Goal: Task Accomplishment & Management: Use online tool/utility

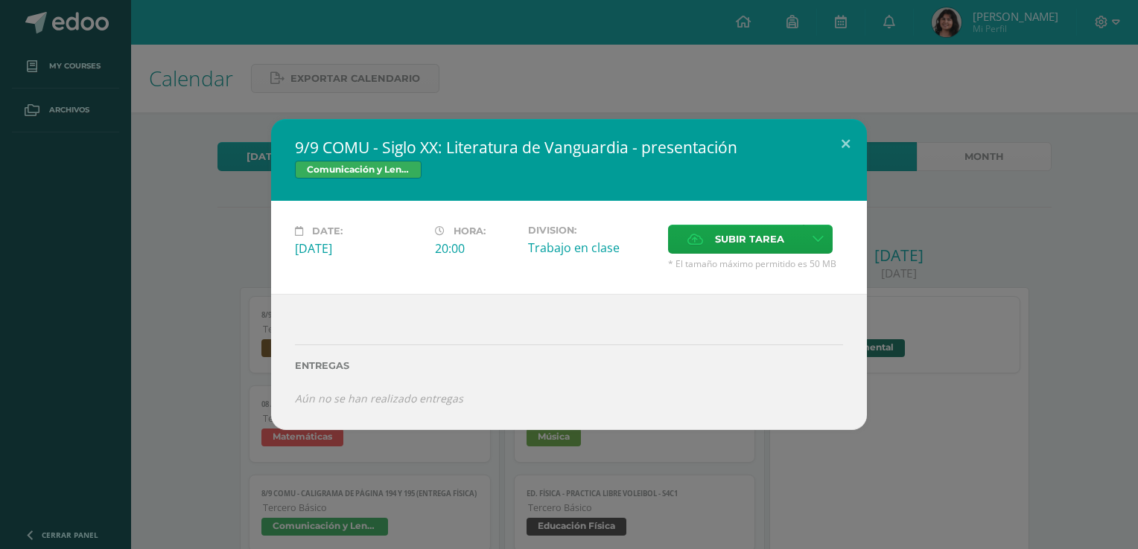
scroll to position [144, 0]
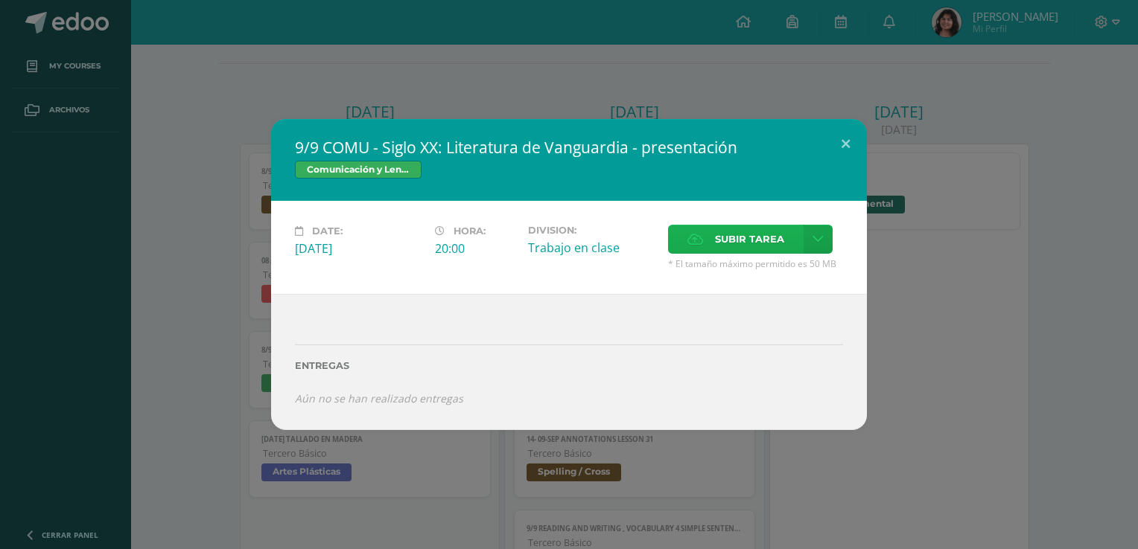
click at [717, 231] on span "Subir tarea" at bounding box center [749, 240] width 69 height 28
click at [0, 0] on input "Subir tarea" at bounding box center [0, 0] width 0 height 0
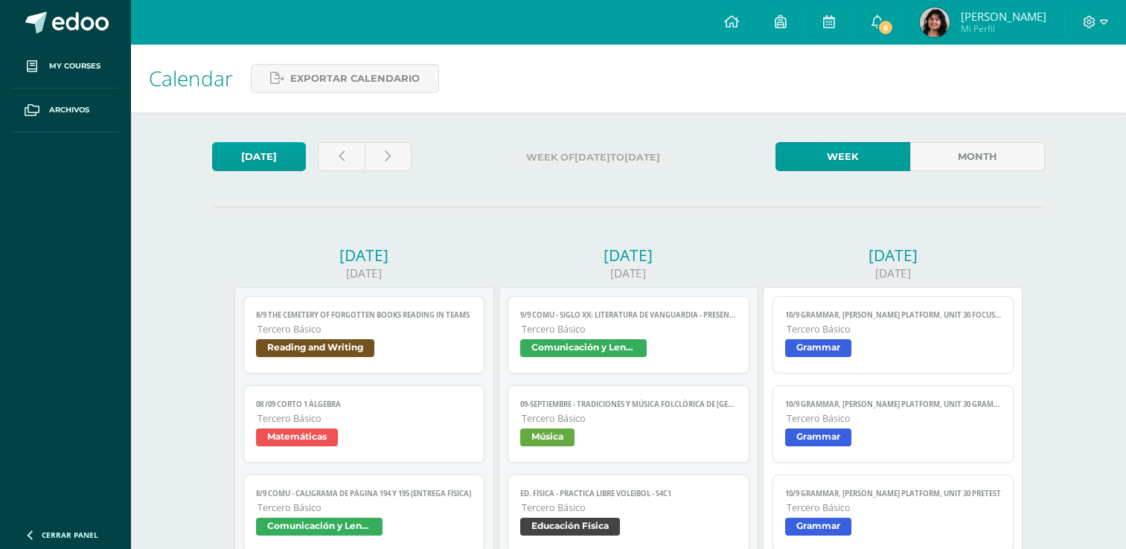
scroll to position [135, 0]
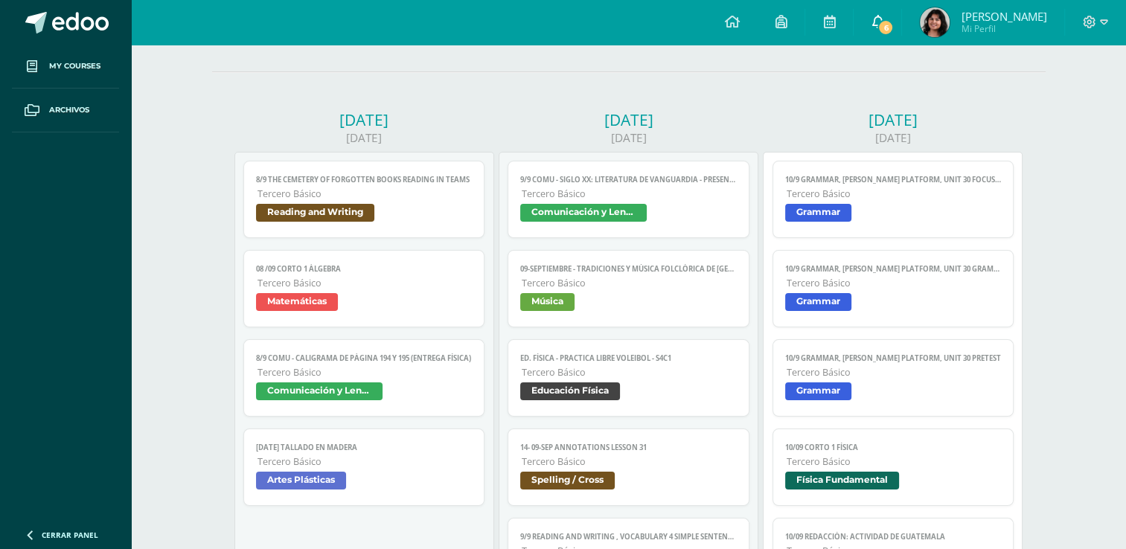
click at [899, 19] on link "6" at bounding box center [878, 22] width 48 height 45
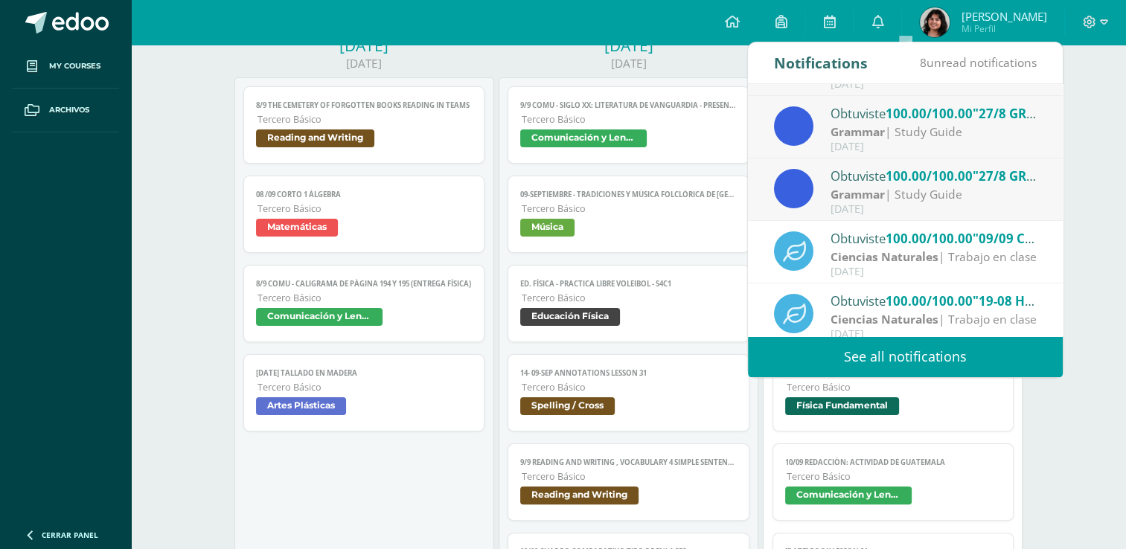
scroll to position [247, 0]
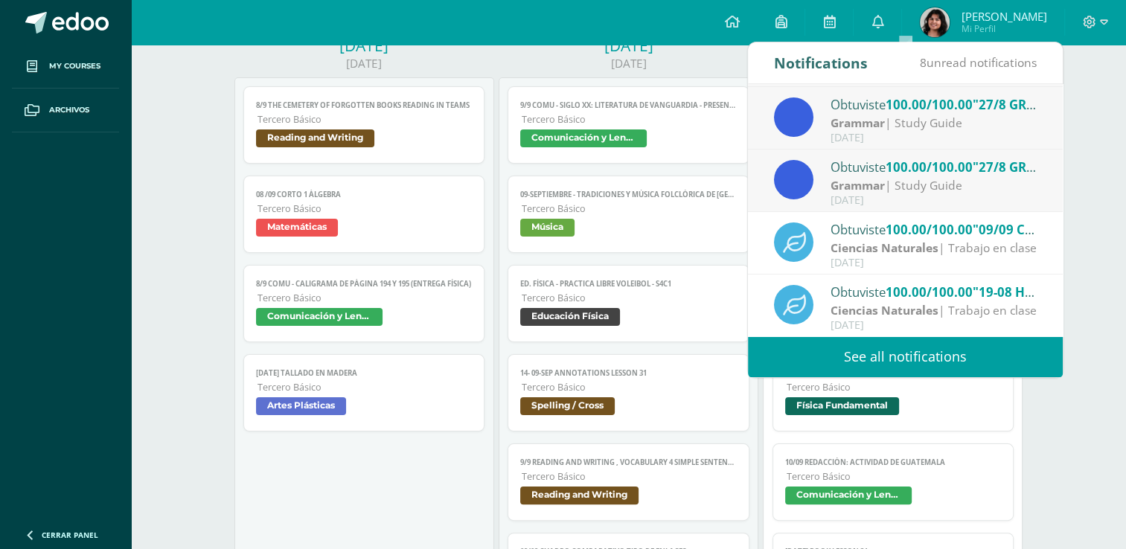
click at [909, 192] on div "Grammar | Study Guide" at bounding box center [934, 185] width 207 height 17
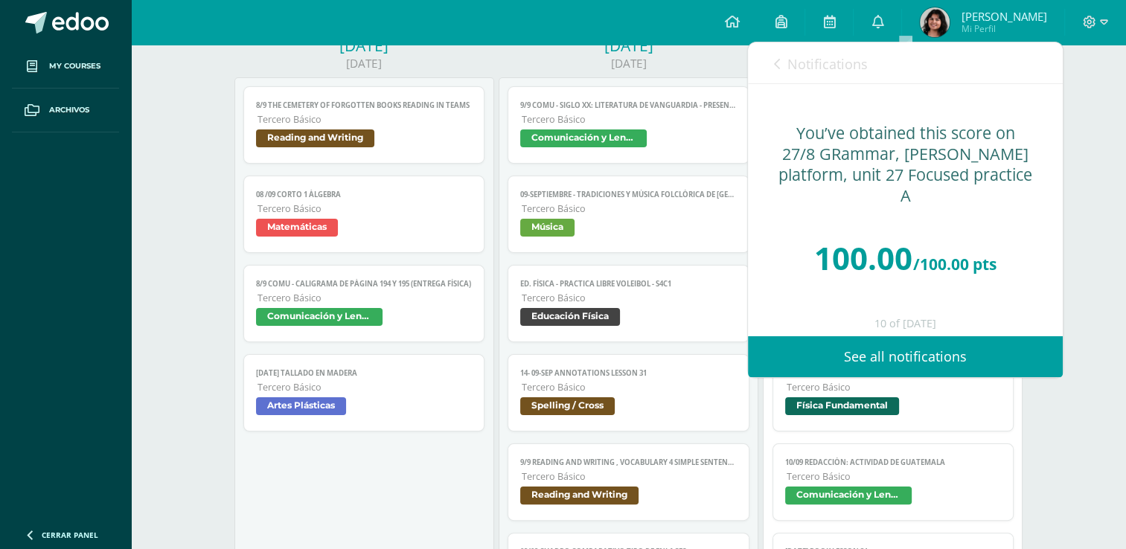
click at [800, 53] on link "Notifications" at bounding box center [821, 63] width 94 height 42
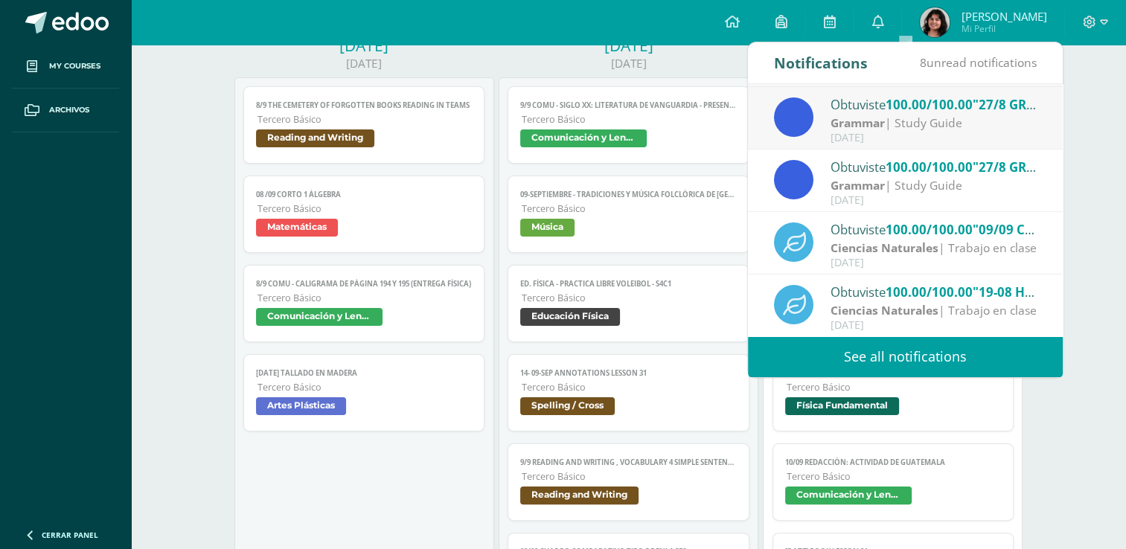
click at [887, 142] on div "[DATE]" at bounding box center [934, 138] width 207 height 13
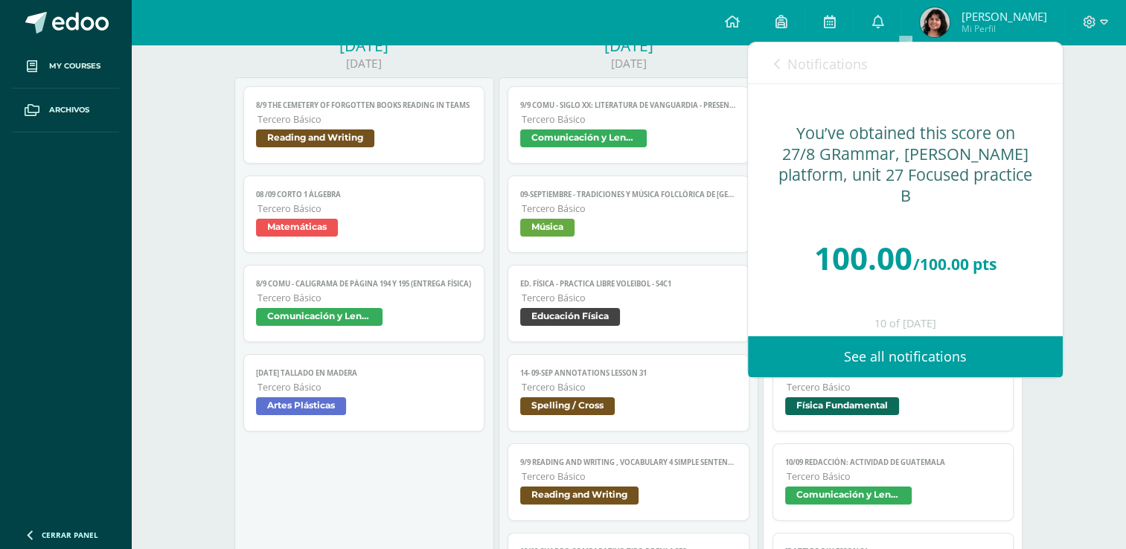
click at [835, 70] on span "Notifications" at bounding box center [828, 64] width 80 height 18
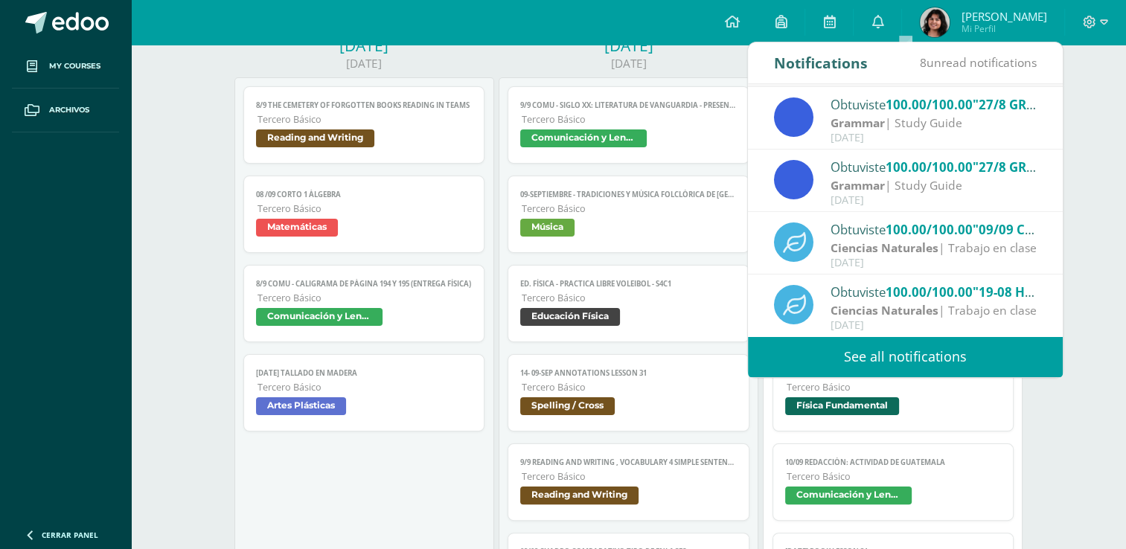
scroll to position [98, 0]
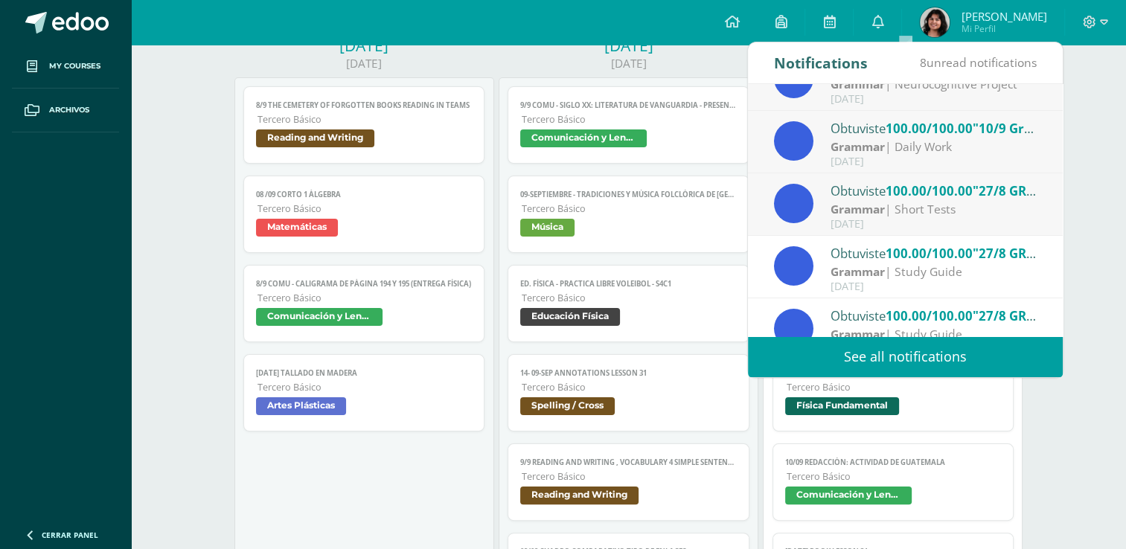
click at [900, 171] on div "Obtuviste 100.00/100.00 "10/9 Grammar, [PERSON_NAME] platform, Unit 30 pretest"…" at bounding box center [905, 142] width 315 height 63
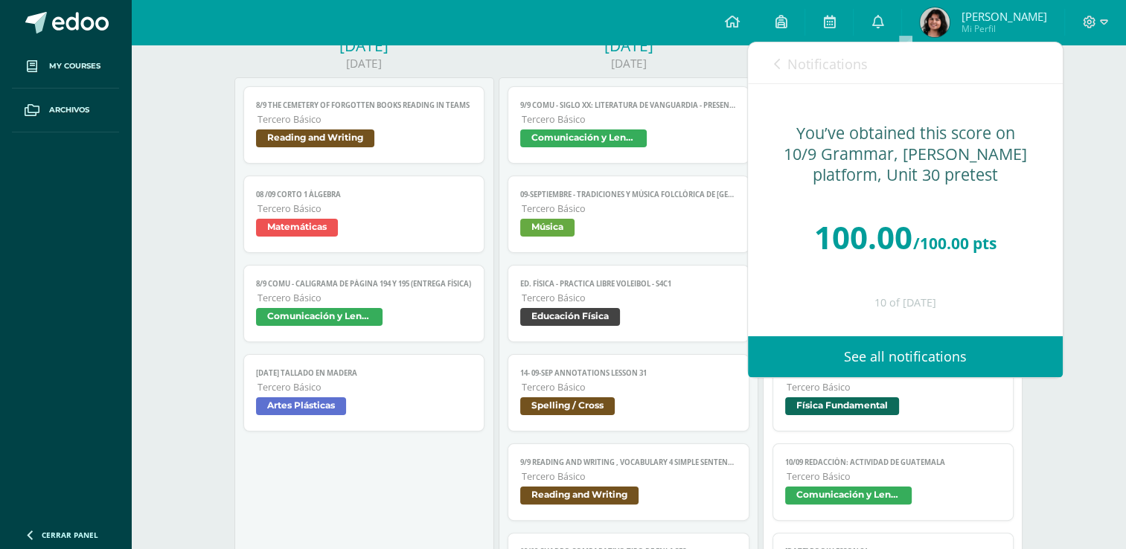
click at [786, 52] on link "Notifications" at bounding box center [821, 63] width 94 height 42
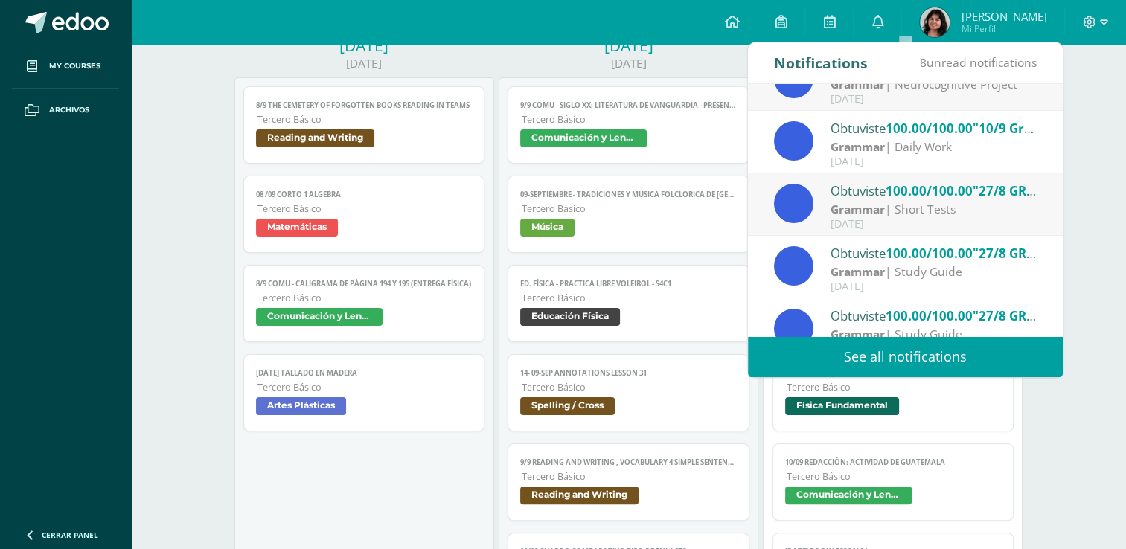
click at [905, 203] on div "Grammar | Short Tests" at bounding box center [934, 209] width 207 height 17
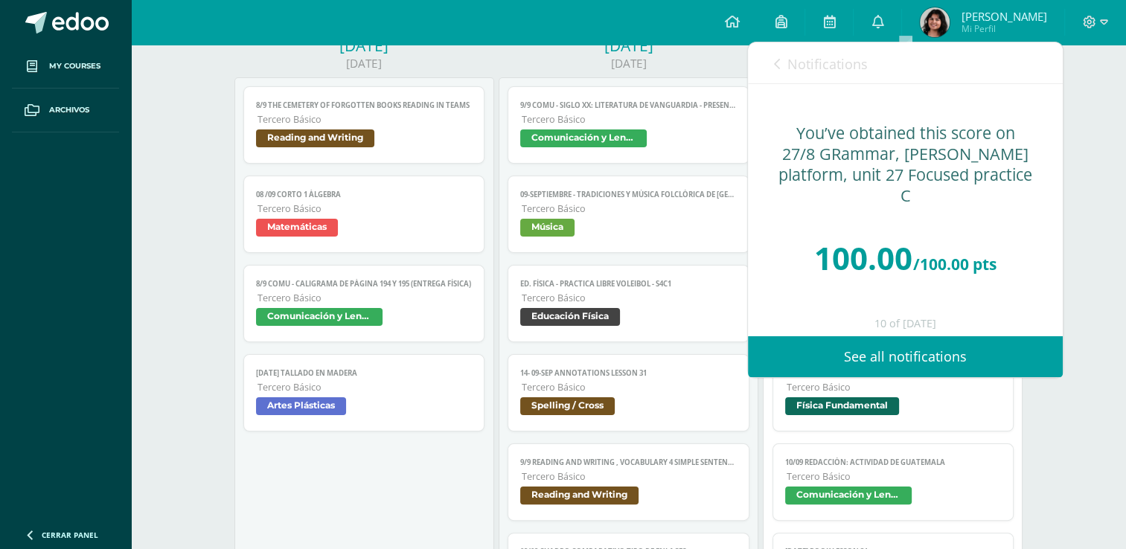
click at [816, 62] on span "Notifications" at bounding box center [828, 64] width 80 height 18
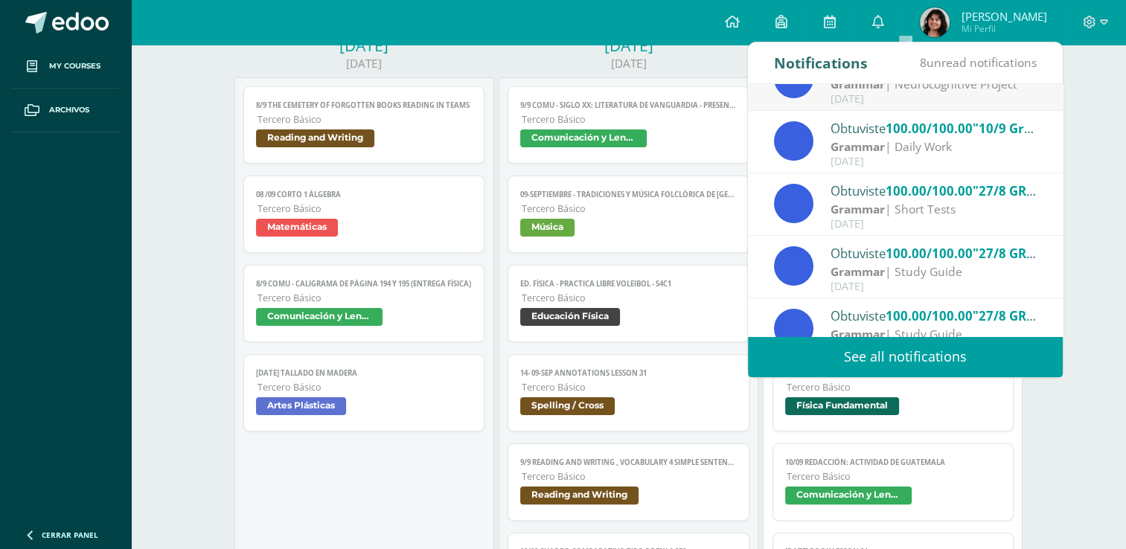
scroll to position [24, 0]
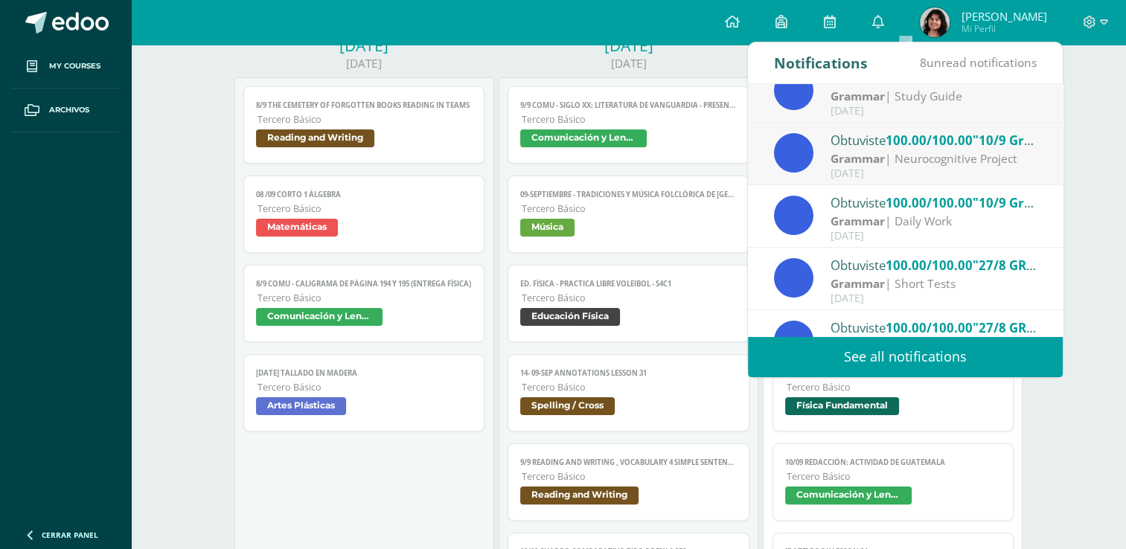
click at [908, 144] on span "100.00/100.00" at bounding box center [929, 140] width 87 height 17
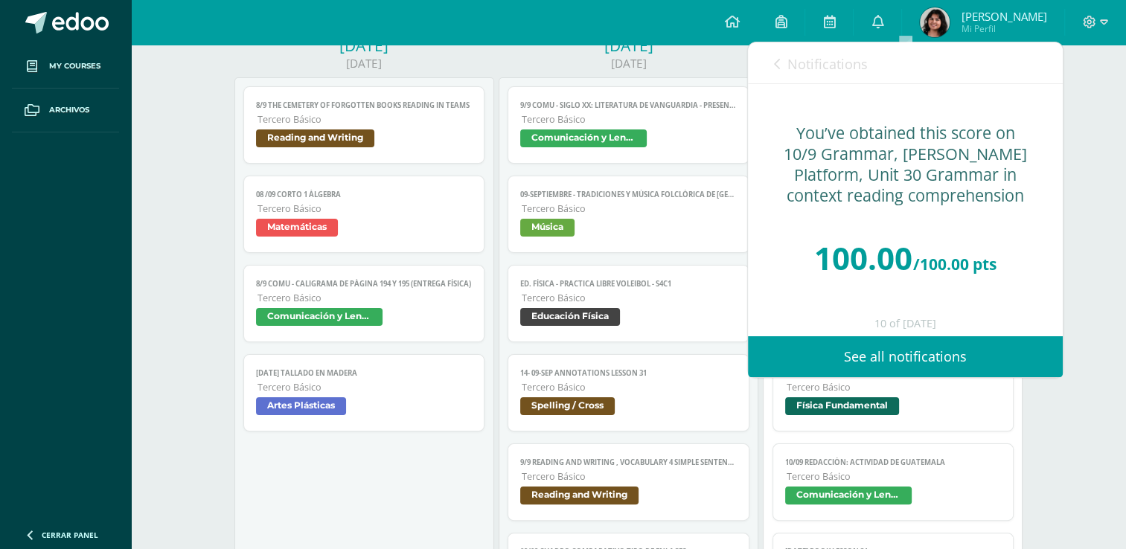
click at [804, 58] on span "Notifications" at bounding box center [828, 64] width 80 height 18
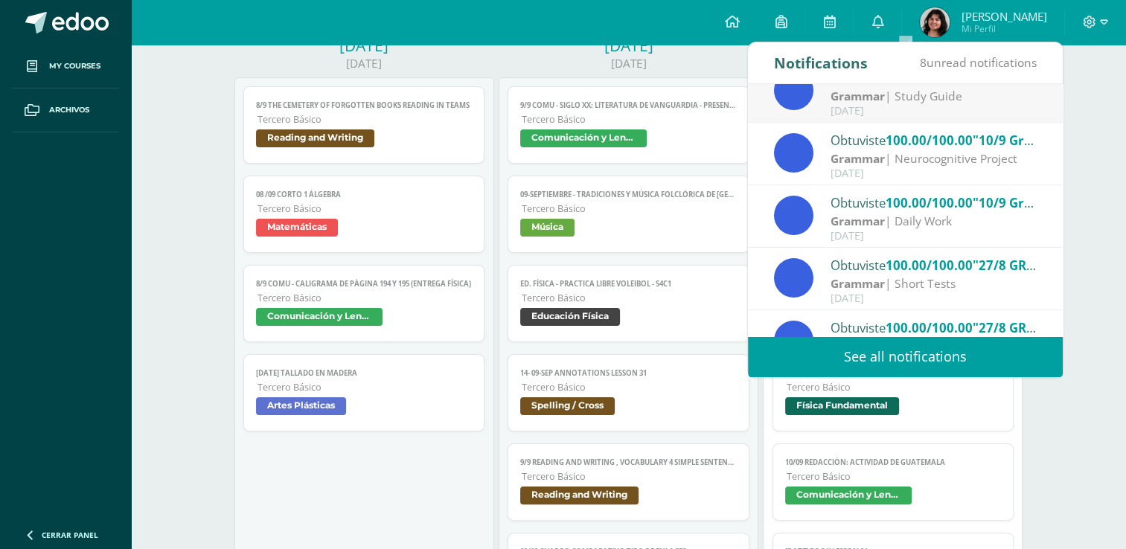
scroll to position [0, 0]
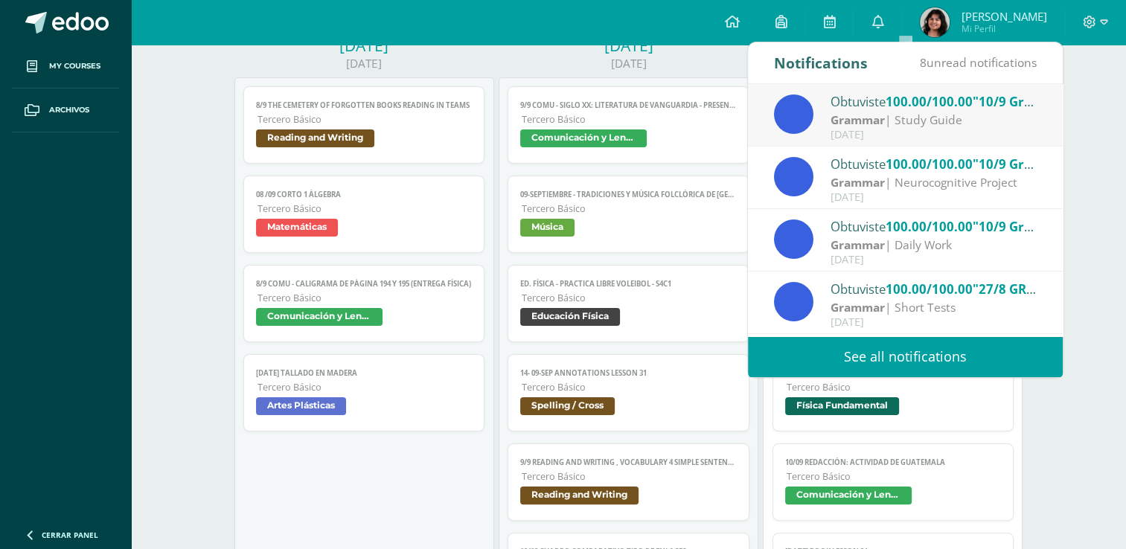
click at [888, 130] on div "[DATE]" at bounding box center [934, 135] width 207 height 13
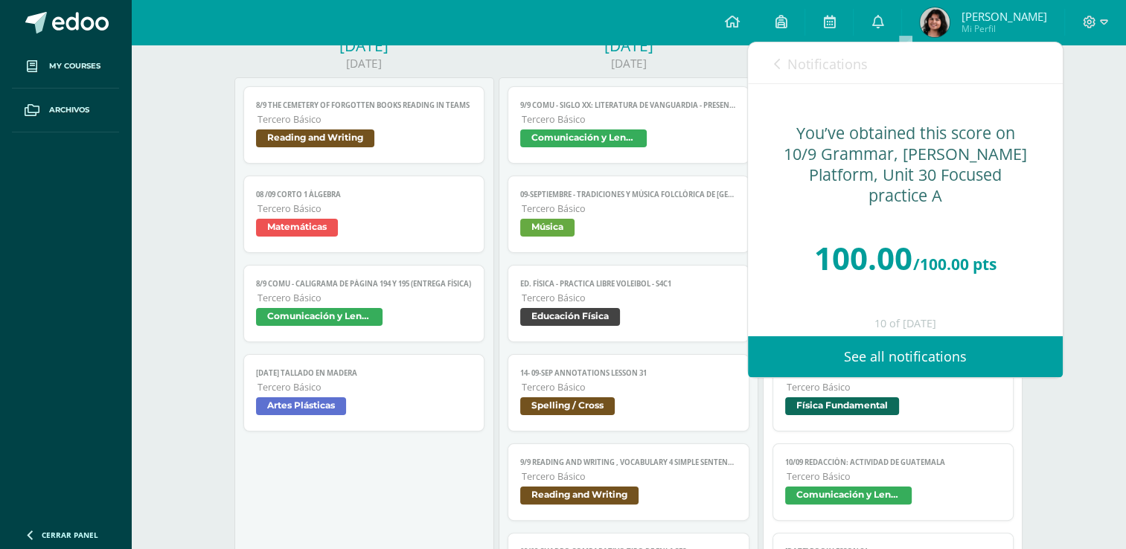
click at [682, 48] on div "[DATE]" at bounding box center [629, 45] width 260 height 21
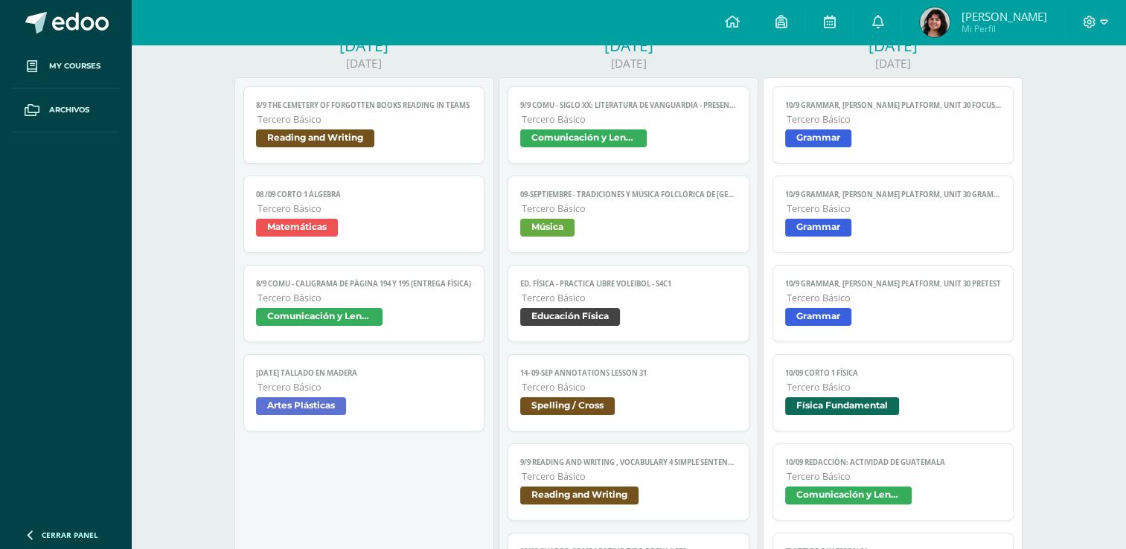
click at [618, 93] on link "9/9 COMU - Siglo XX: Literatura de Vanguardia - presentación Tercero Básico Com…" at bounding box center [629, 124] width 242 height 77
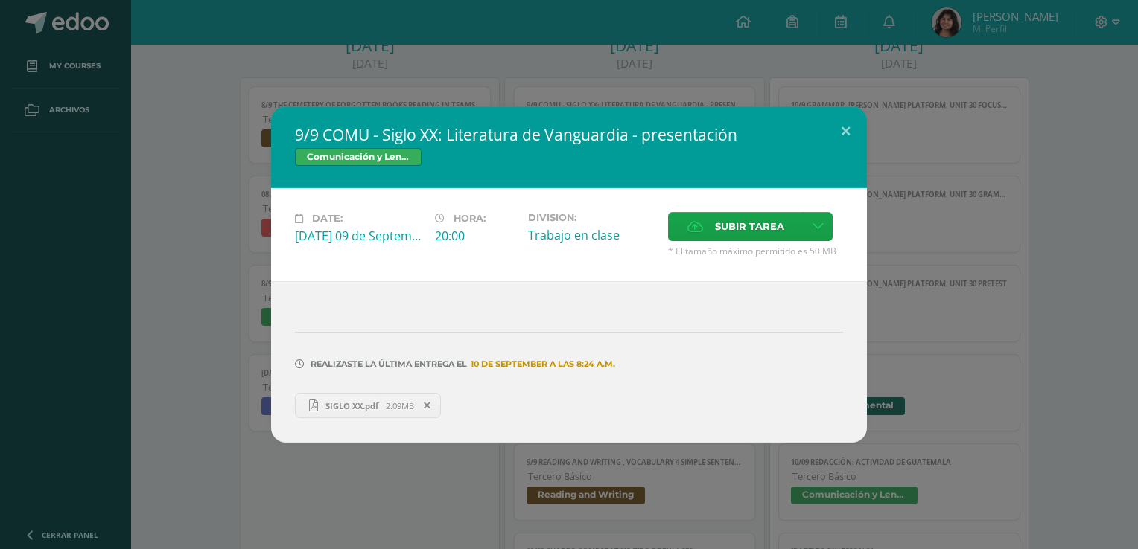
click at [658, 55] on div "9/9 COMU - Siglo XX: Literatura de Vanguardia - presentación Comunicación y Len…" at bounding box center [569, 274] width 1138 height 549
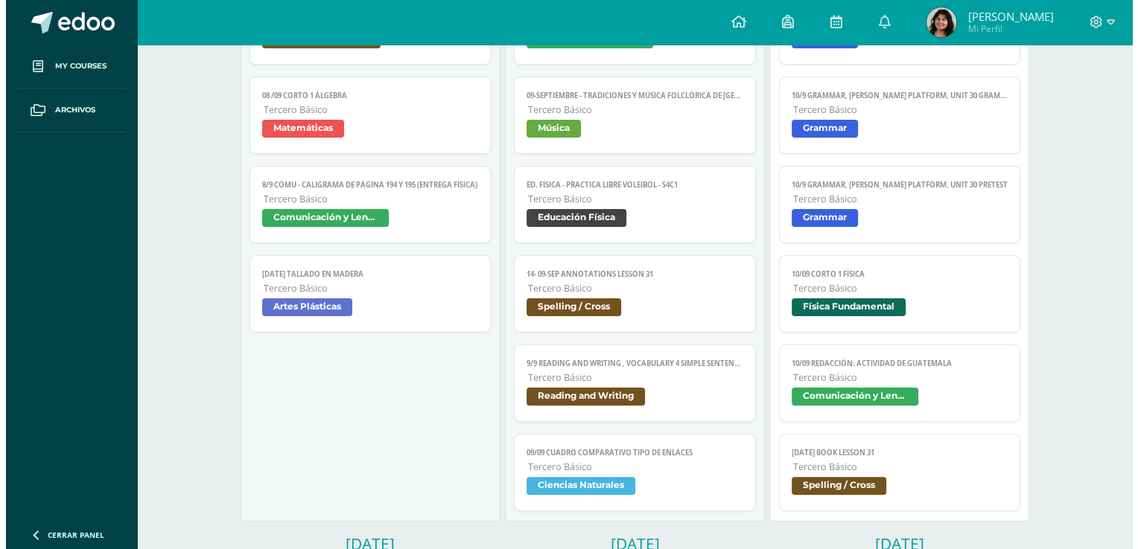
scroll to position [284, 0]
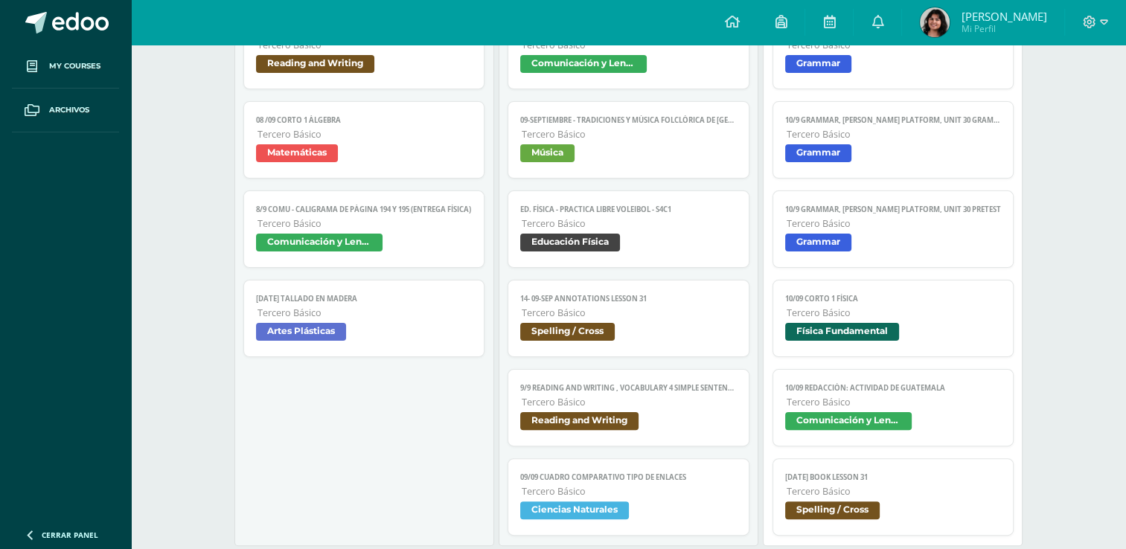
click at [677, 312] on span "Tercero Básico" at bounding box center [629, 313] width 215 height 13
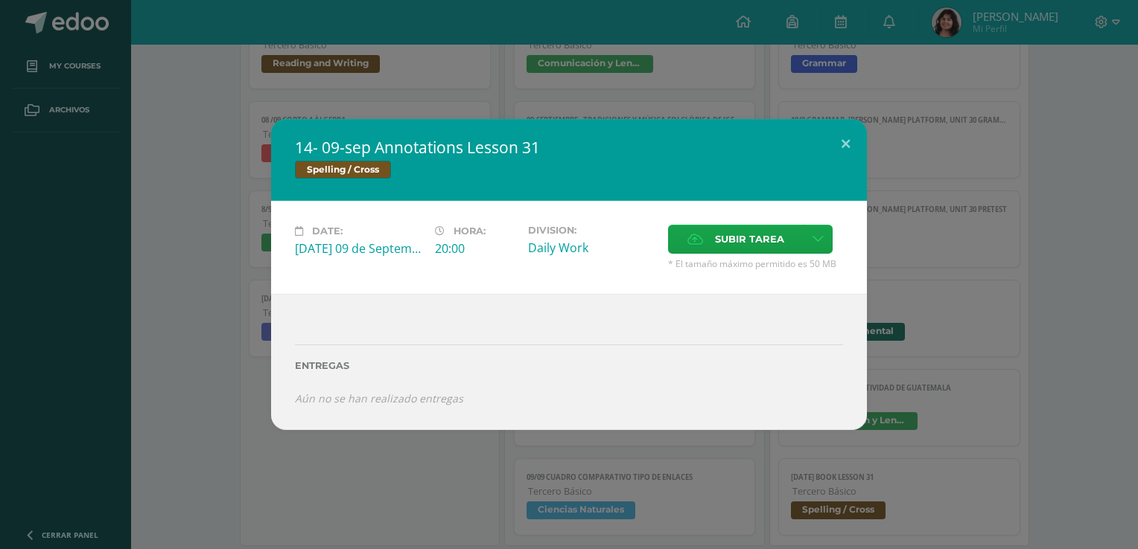
click at [993, 410] on div "14- 09-sep Annotations Lesson 31 Spelling / Cross Date: [DATE] 09 de September …" at bounding box center [569, 274] width 1126 height 311
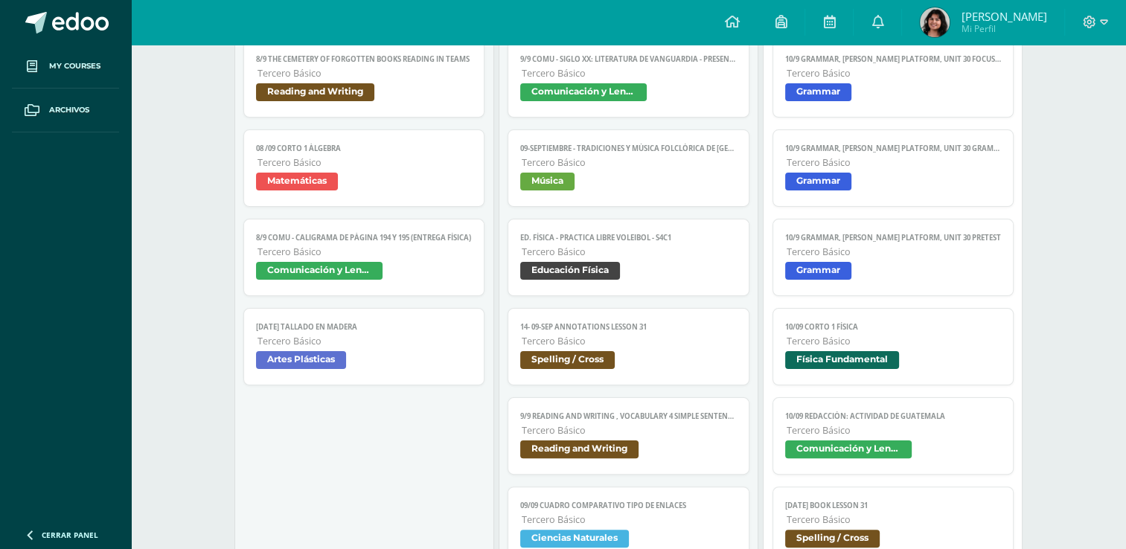
scroll to position [223, 0]
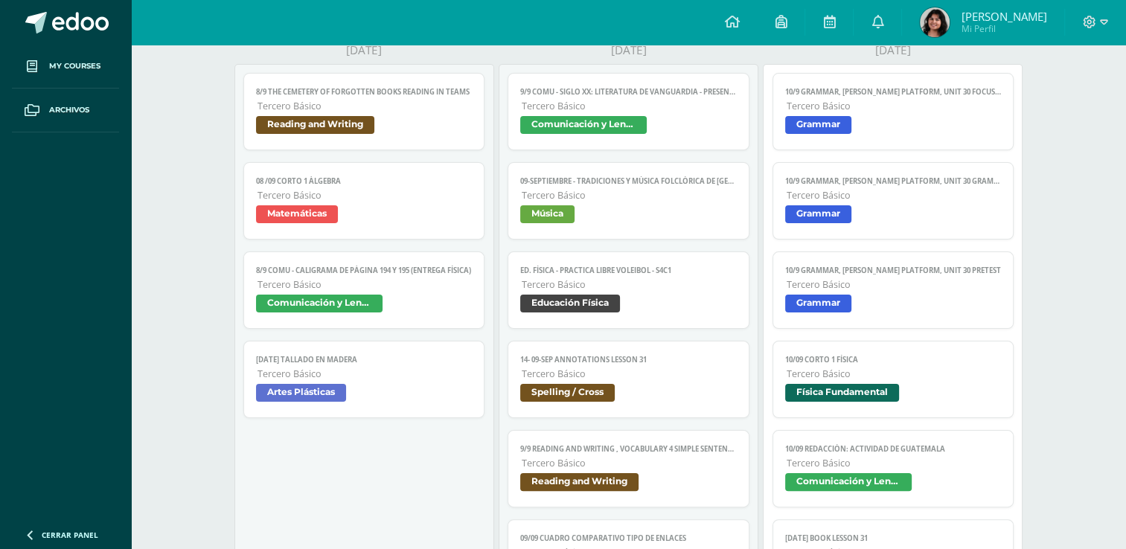
click at [693, 398] on span "Spelling / Cross" at bounding box center [628, 395] width 217 height 22
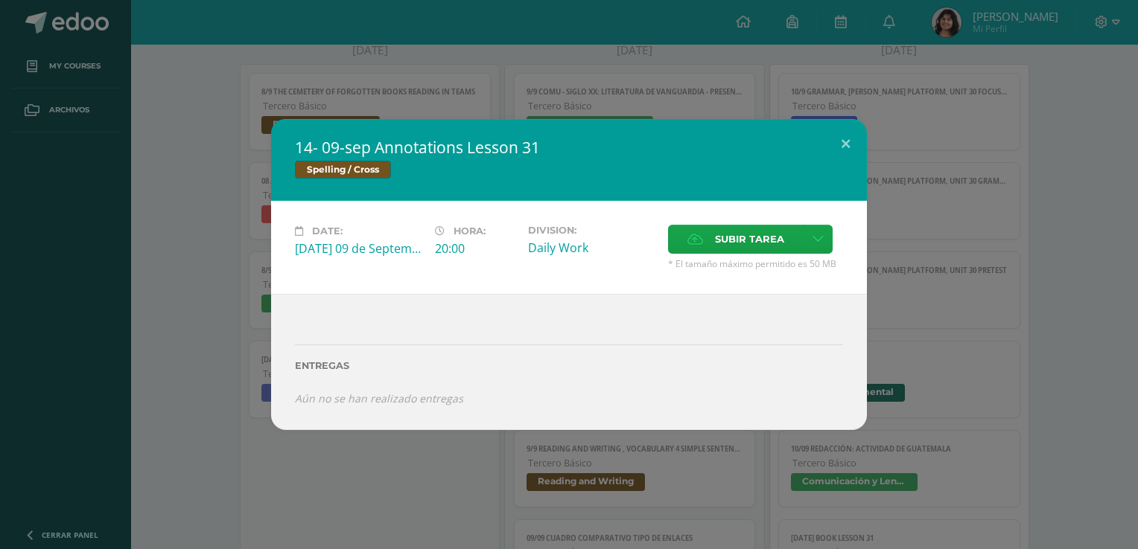
drag, startPoint x: 177, startPoint y: 259, endPoint x: 179, endPoint y: 251, distance: 8.3
click at [179, 252] on div "14- 09-sep Annotations Lesson 31 Spelling / Cross Date: [DATE] 09 de September …" at bounding box center [569, 274] width 1126 height 311
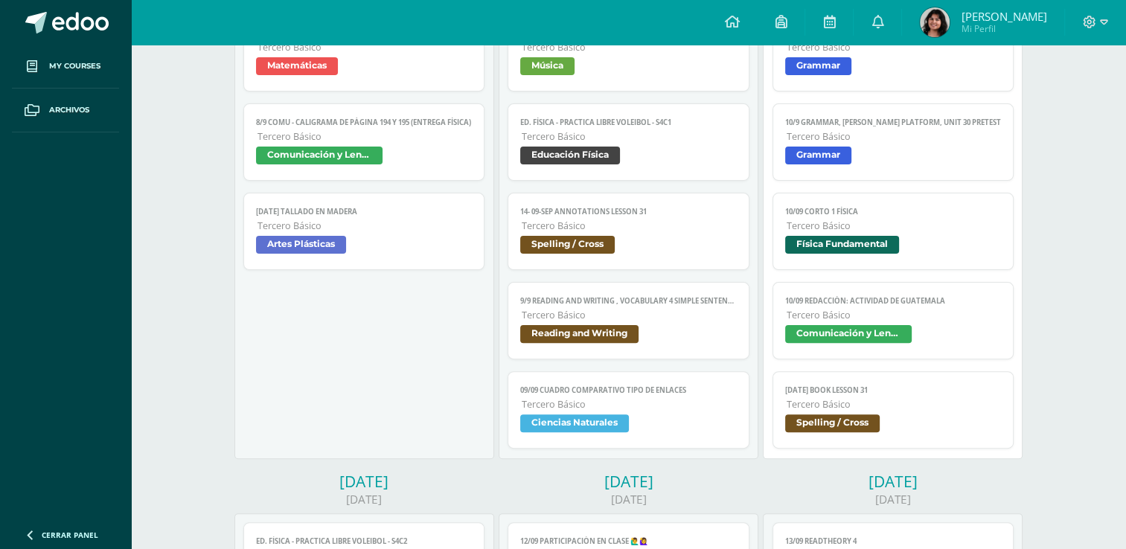
scroll to position [372, 0]
